Goal: Transaction & Acquisition: Book appointment/travel/reservation

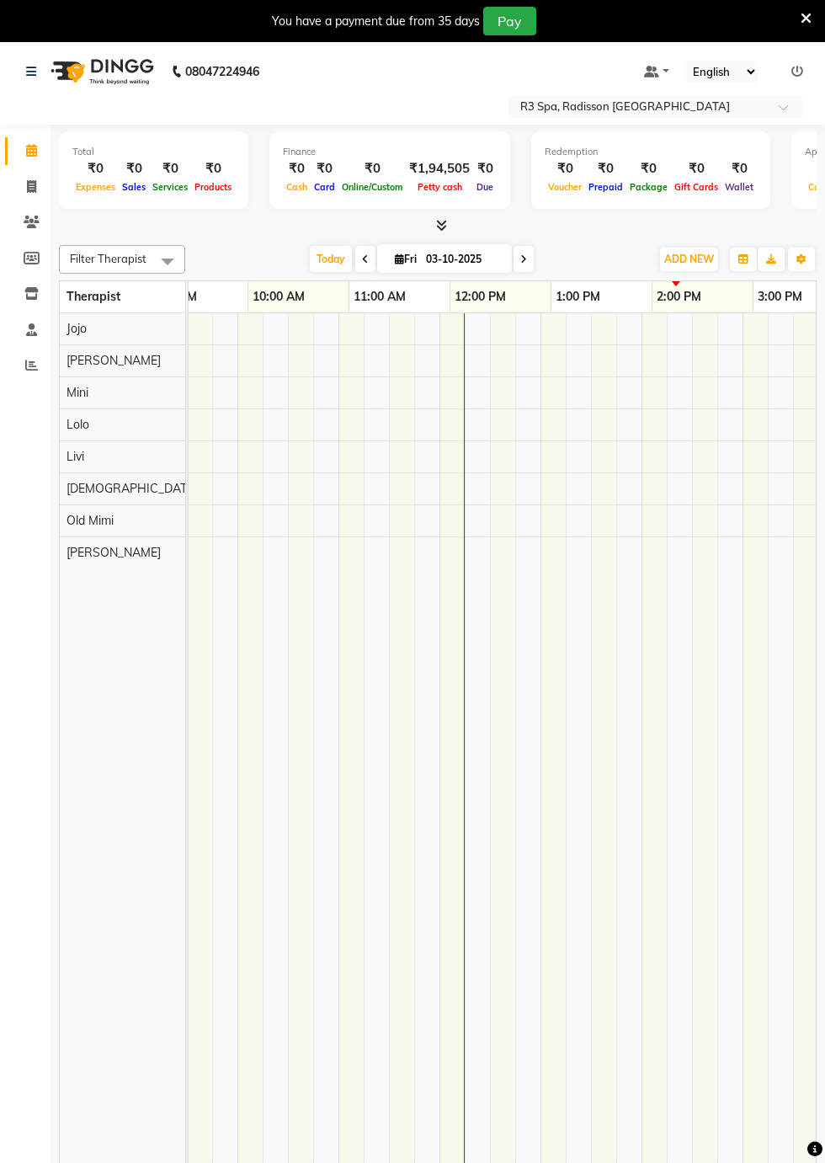
scroll to position [0, 456]
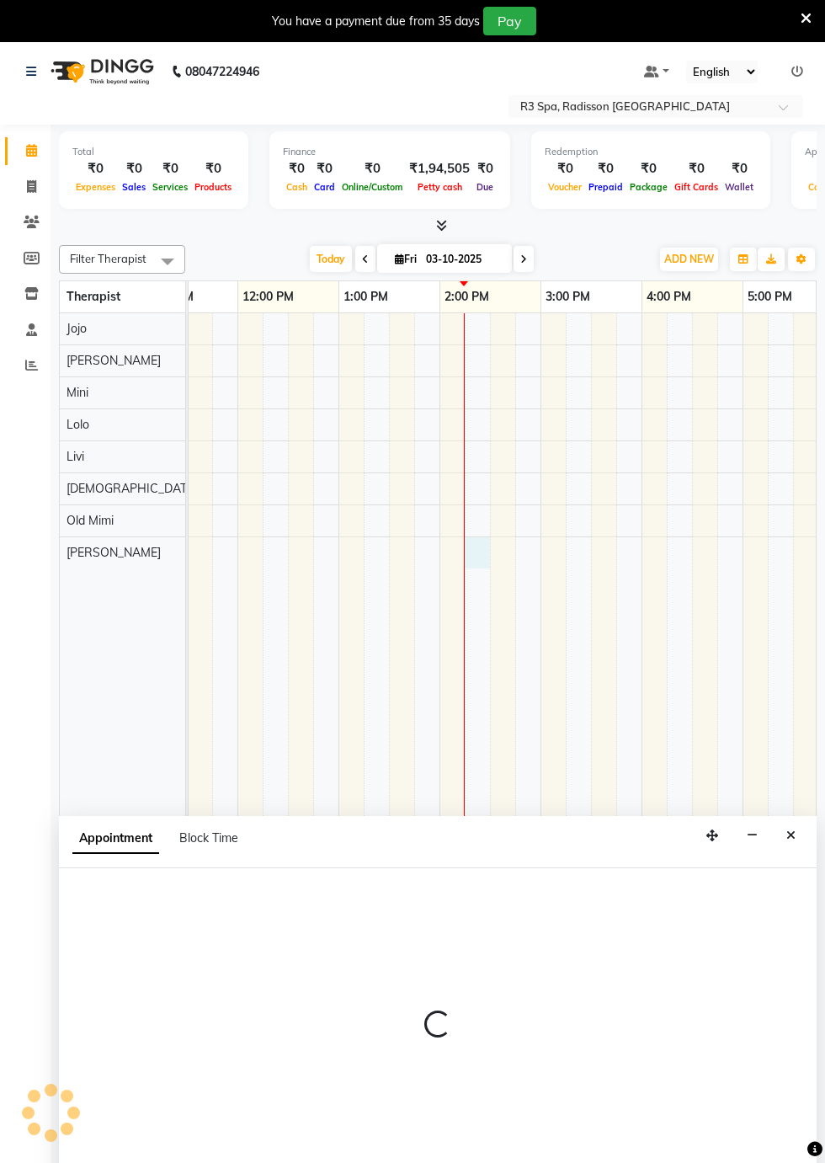
select select "92498"
select select "tentative"
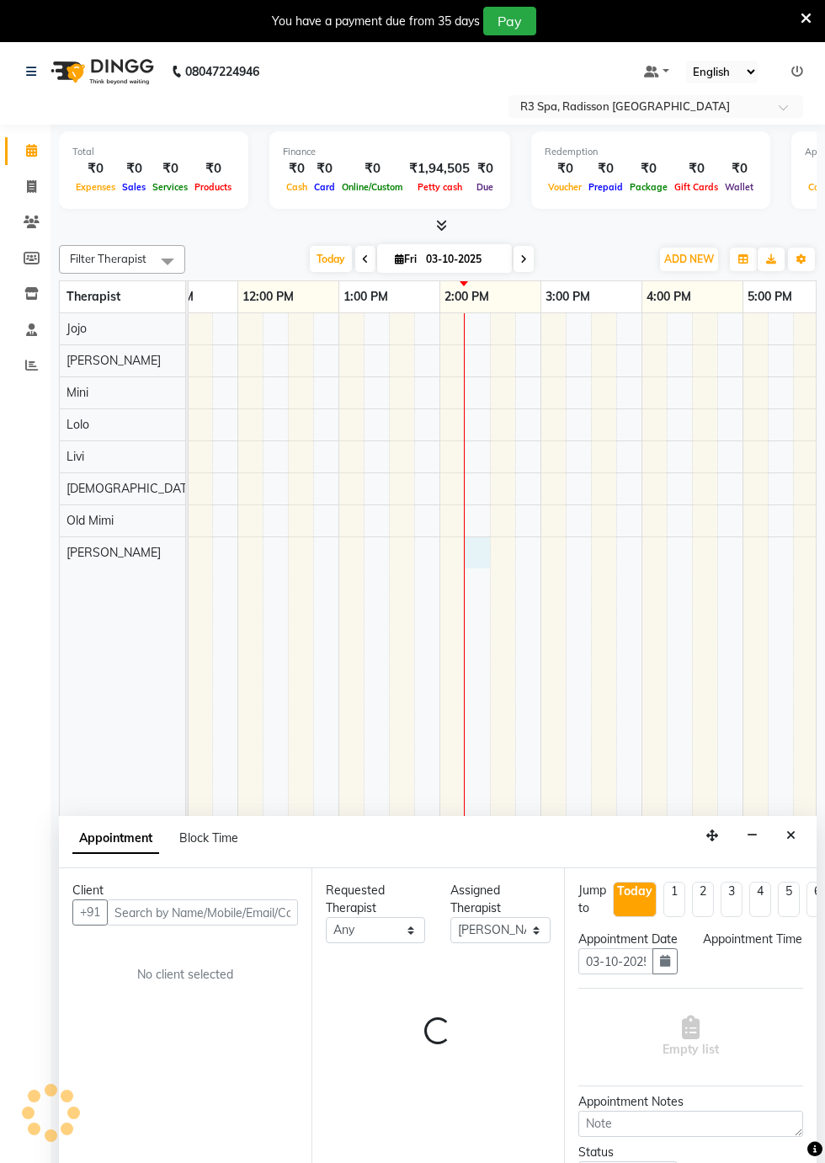
scroll to position [40, 0]
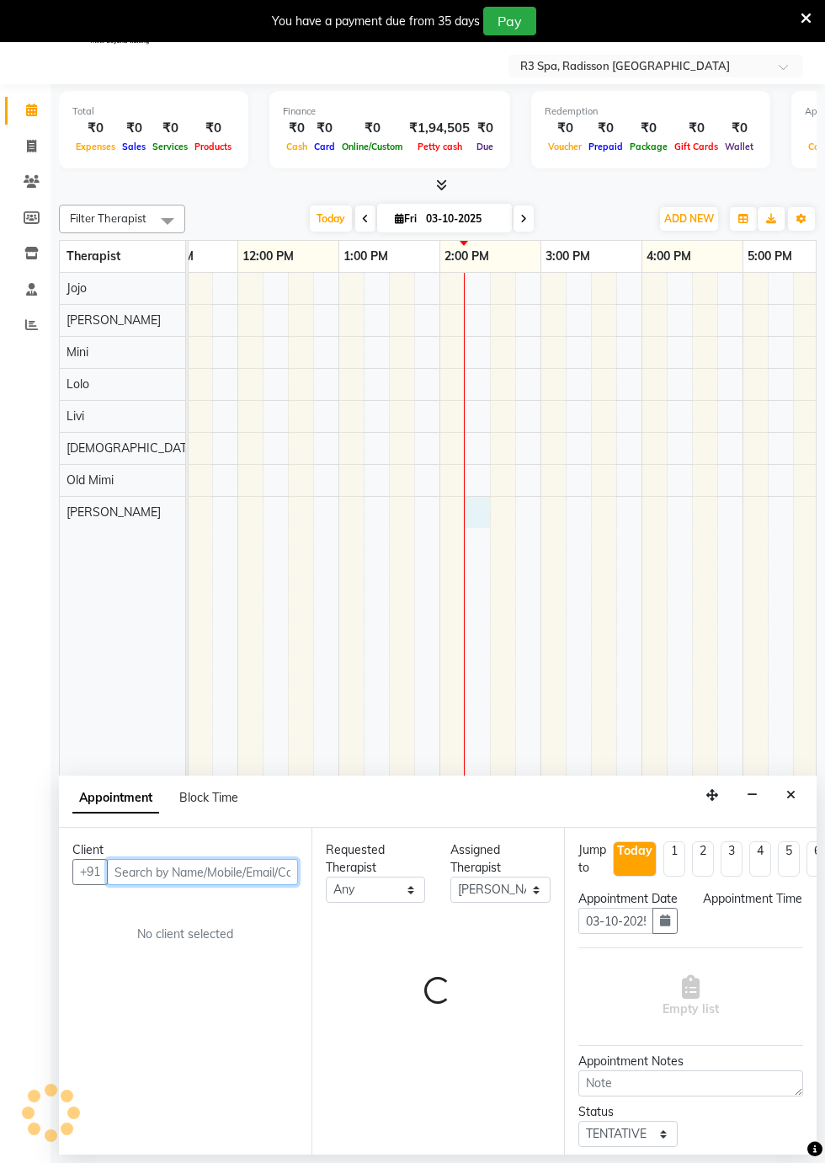
select select "855"
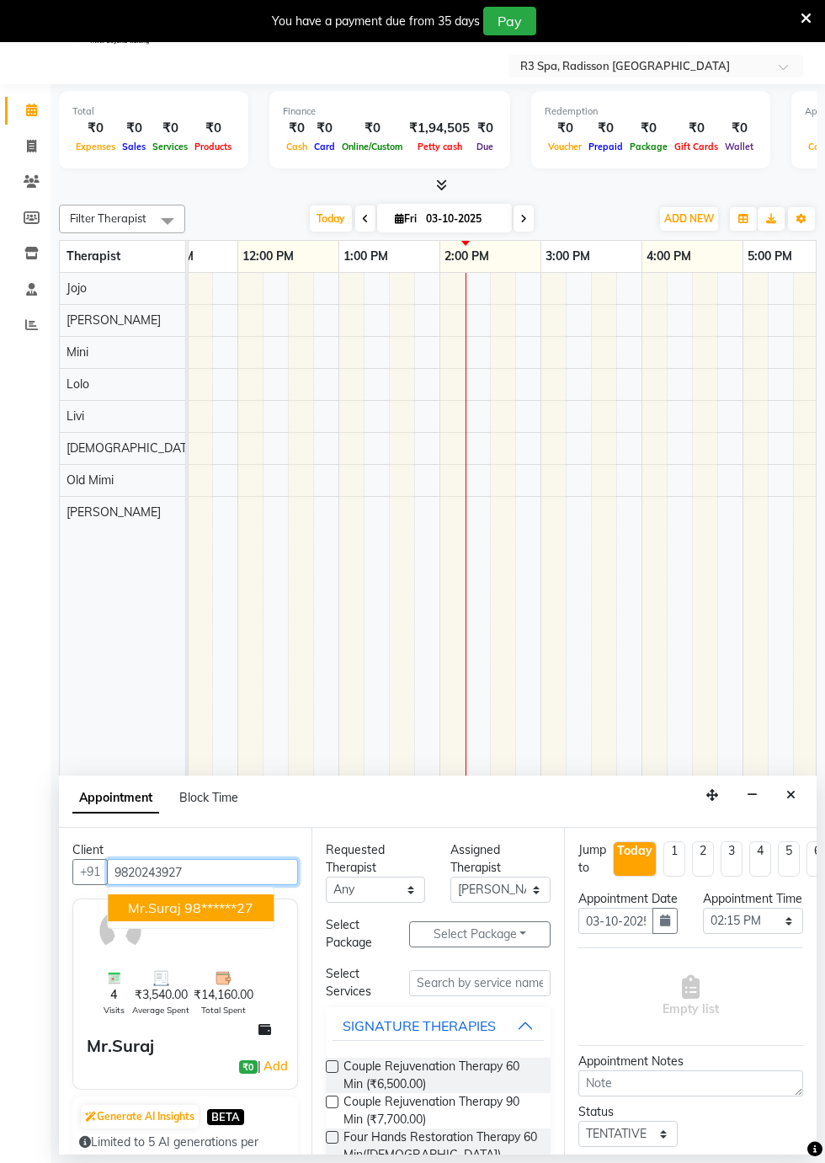
click at [171, 907] on span "Mr.Suraj" at bounding box center [154, 907] width 53 height 17
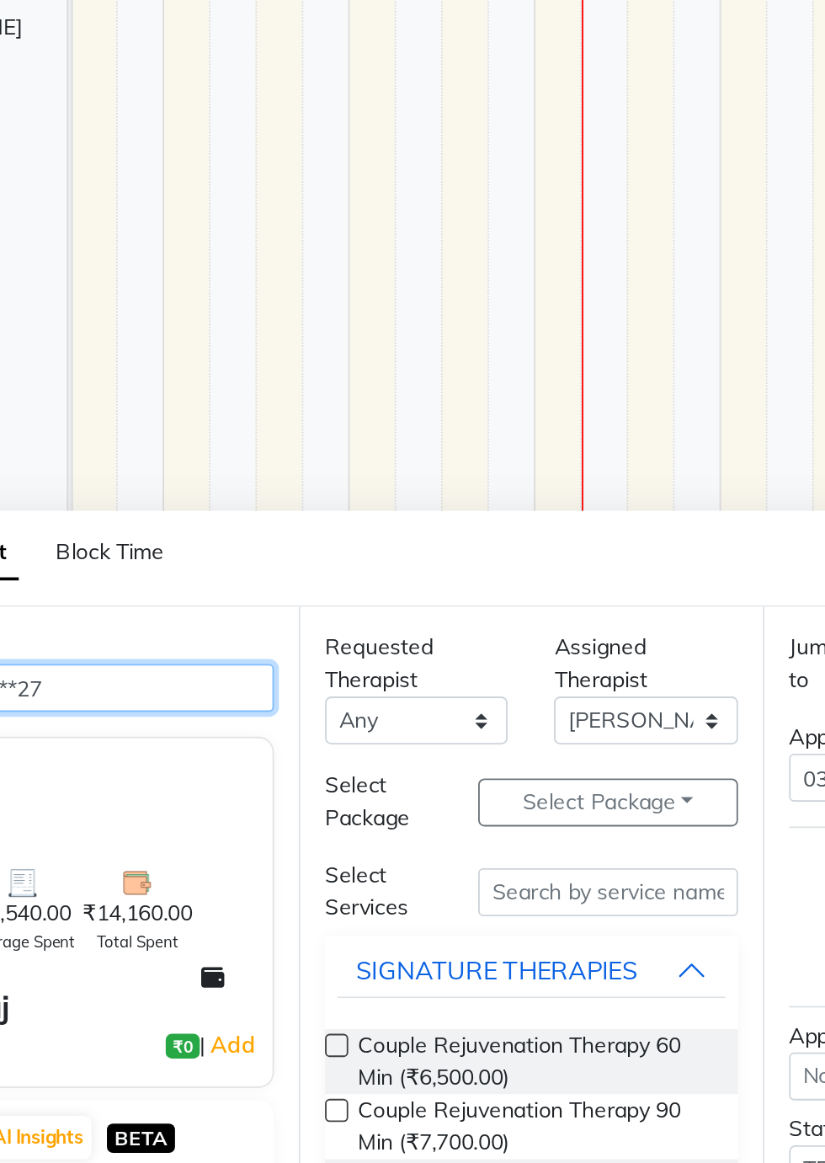
type input "98******27"
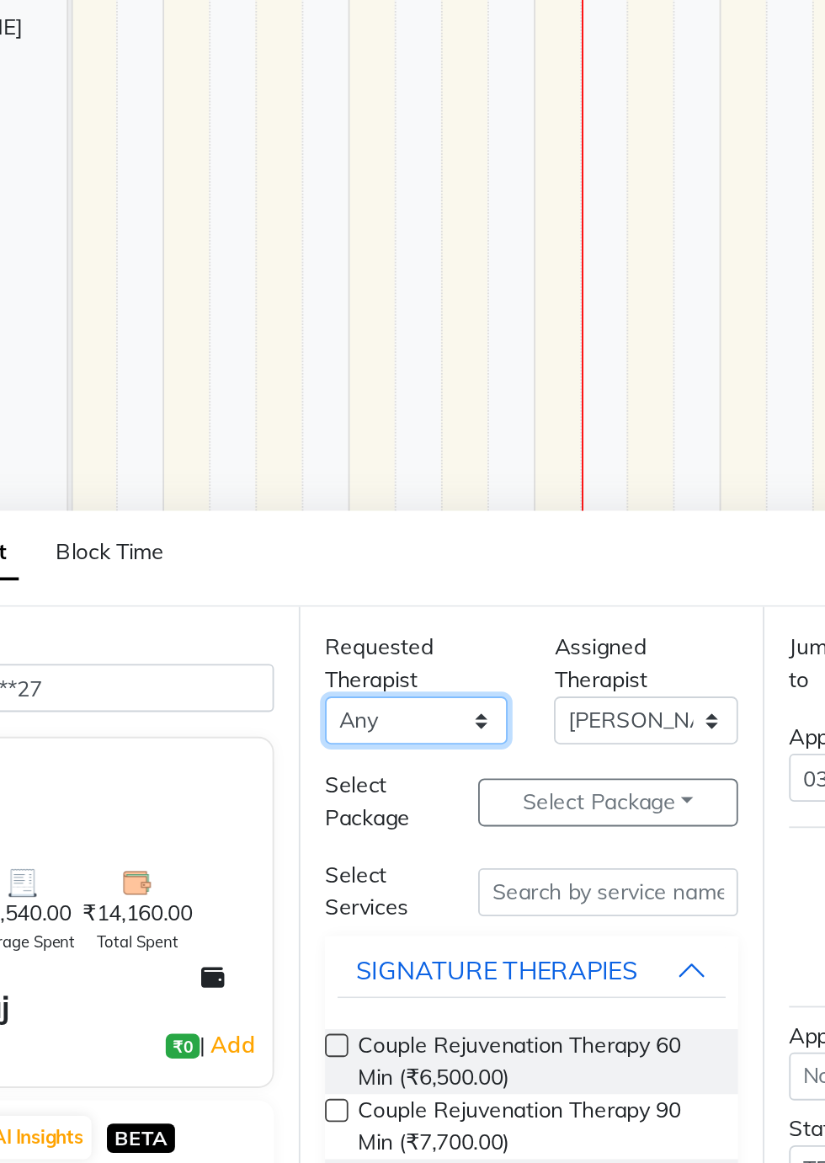
click at [407, 896] on select "Any [PERSON_NAME] [PERSON_NAME] [PERSON_NAME] Messiah Mini Old Mimi" at bounding box center [375, 889] width 99 height 26
select select "92498"
click at [326, 876] on select "Any [PERSON_NAME] [PERSON_NAME] [PERSON_NAME] Messiah Mini Old Mimi" at bounding box center [375, 889] width 99 height 26
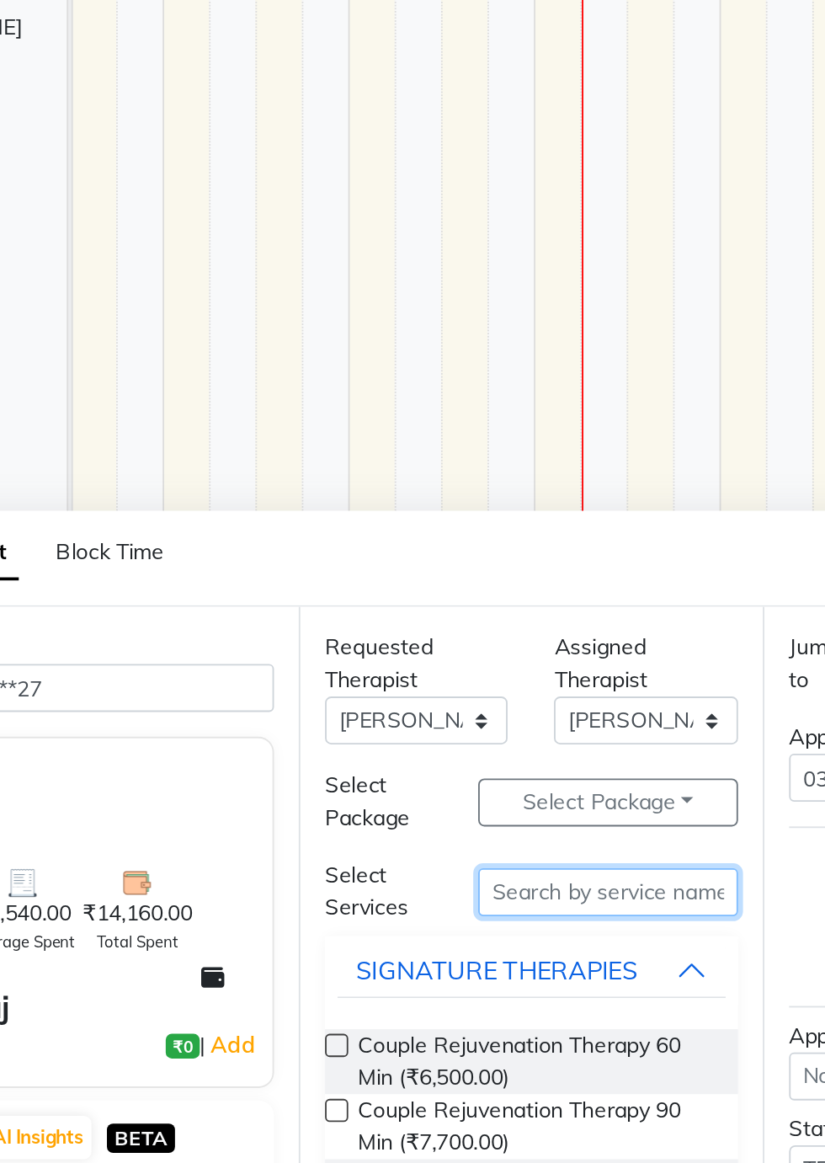
click at [429, 986] on input "text" at bounding box center [479, 983] width 141 height 26
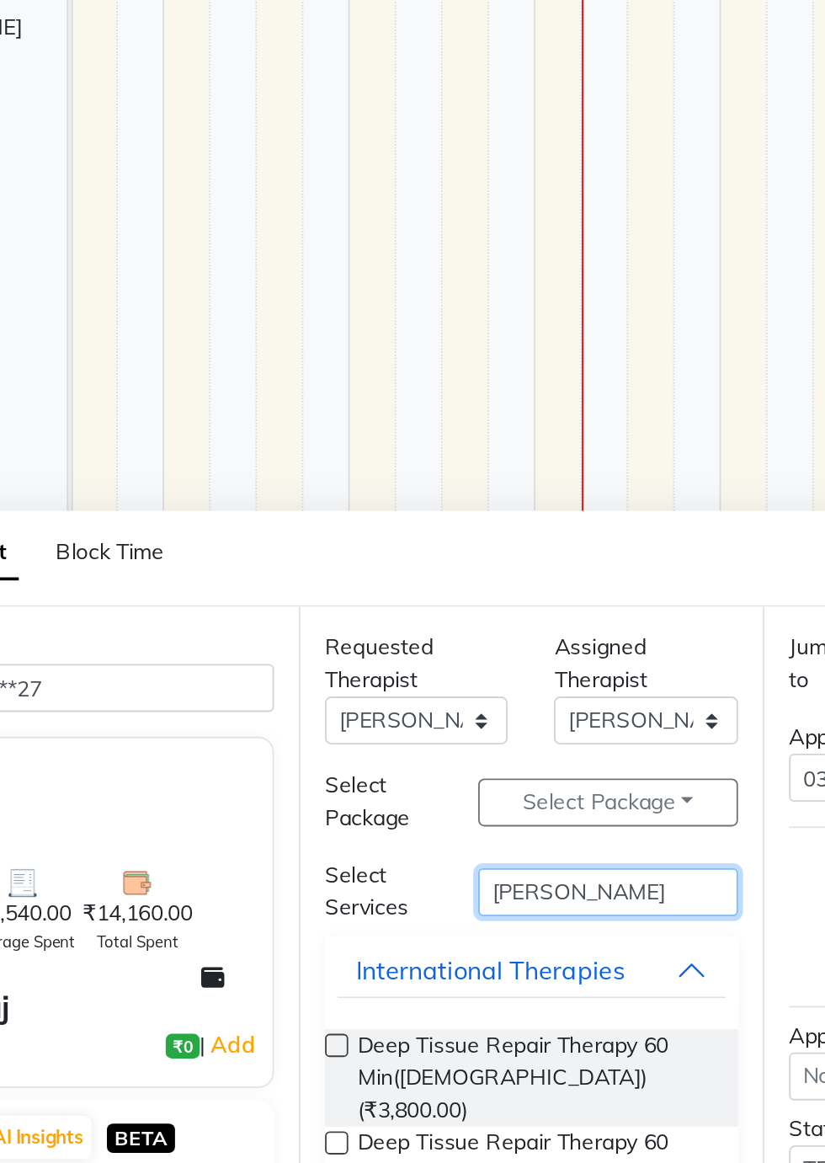
type input "[PERSON_NAME]"
click at [431, 1078] on span "Deep Tissue Repair Therapy 60 Min([DEMOGRAPHIC_DATA]) (₹3,800.00)" at bounding box center [440, 1083] width 194 height 53
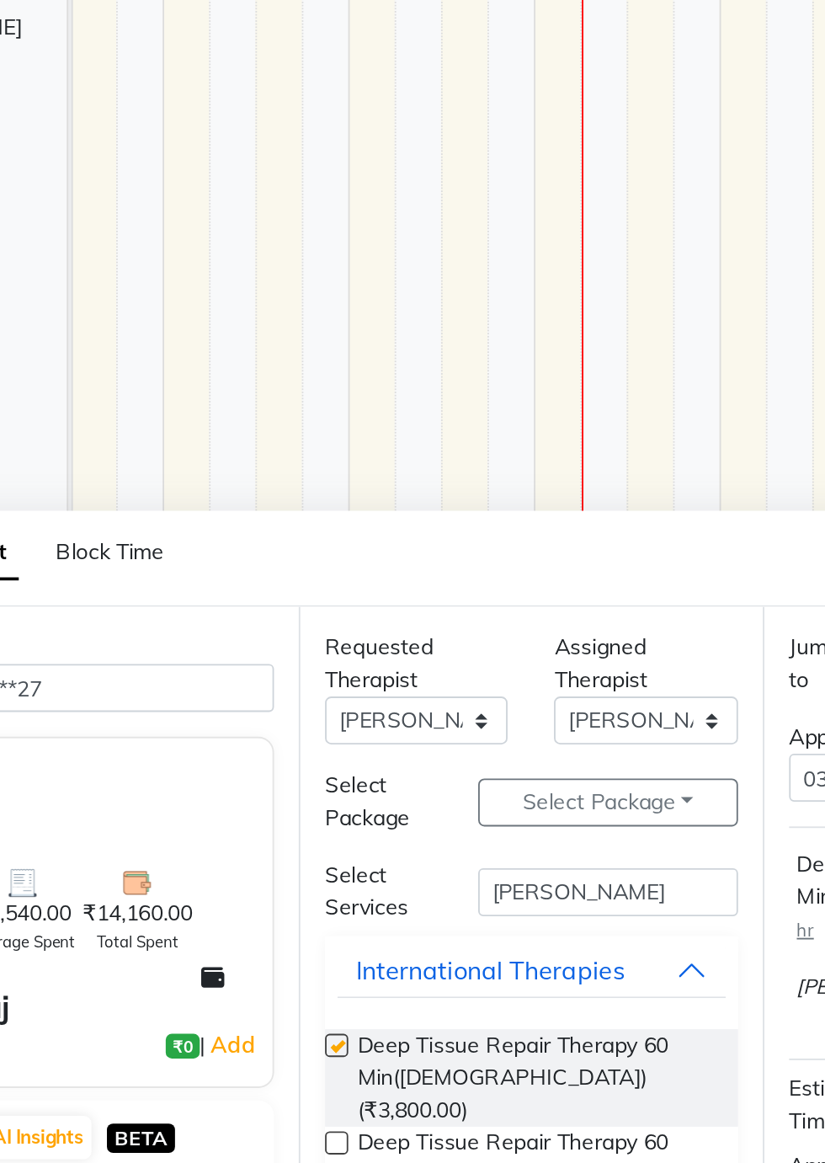
checkbox input "false"
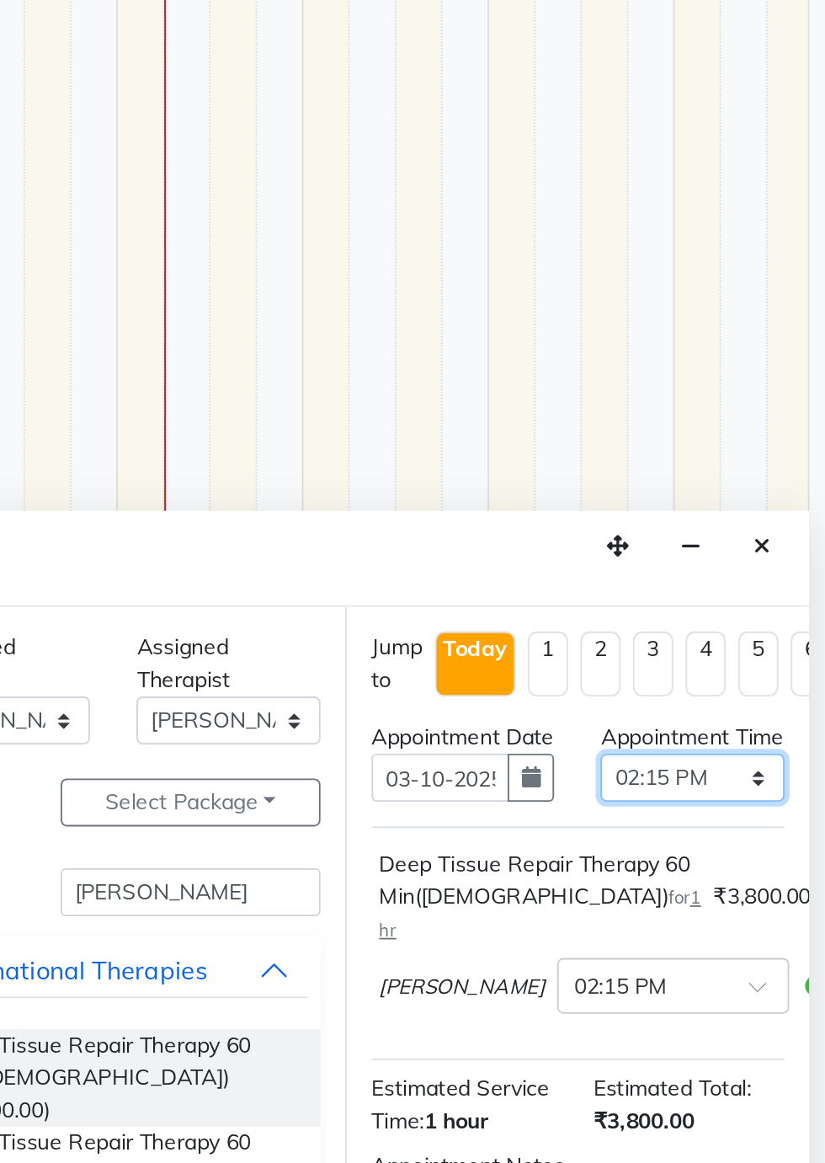
click at [780, 934] on select "Select 08:00 AM 08:15 AM 08:30 AM 08:45 AM 09:00 AM 09:15 AM 09:30 AM 09:45 AM …" at bounding box center [752, 921] width 99 height 26
select select "870"
click at [703, 922] on select "Select 08:00 AM 08:15 AM 08:30 AM 08:45 AM 09:00 AM 09:15 AM 09:30 AM 09:45 AM …" at bounding box center [752, 921] width 99 height 26
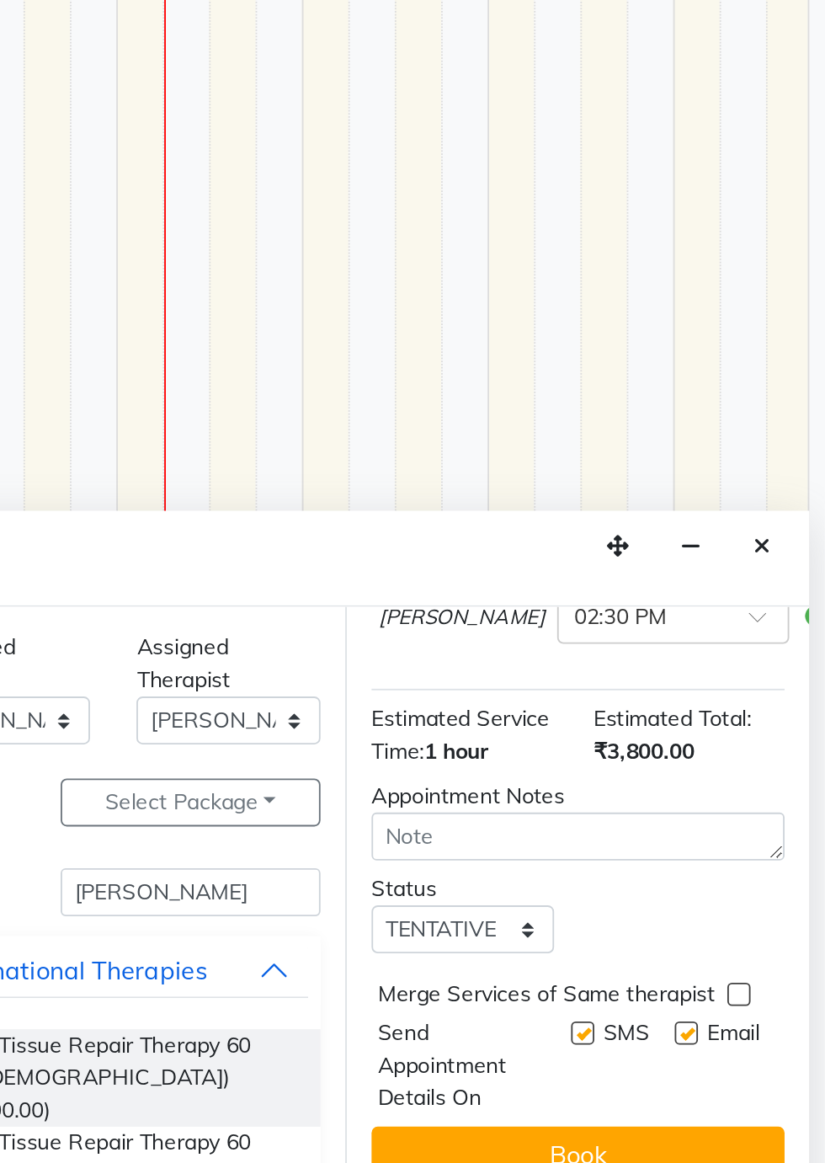
click at [692, 1115] on button "Book" at bounding box center [690, 1125] width 225 height 30
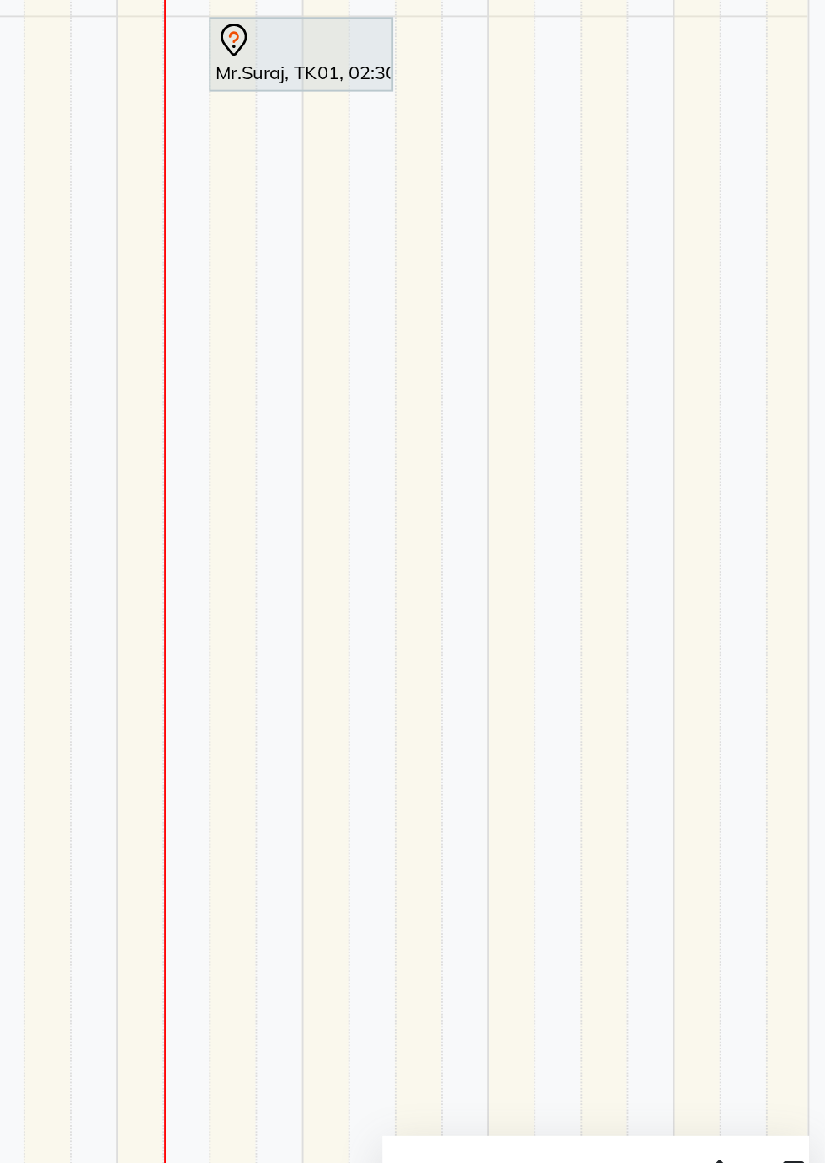
scroll to position [0, 0]
